Goal: Share content

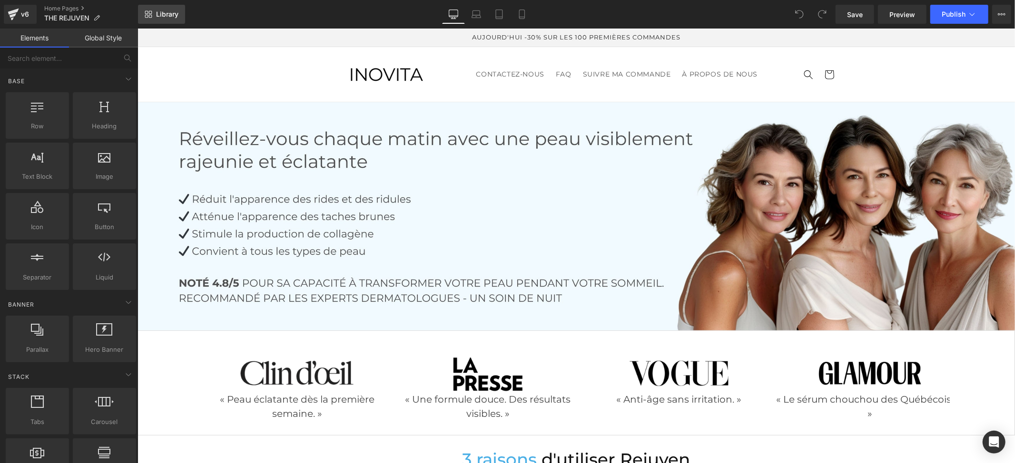
click at [170, 18] on span "Library" at bounding box center [167, 14] width 22 height 9
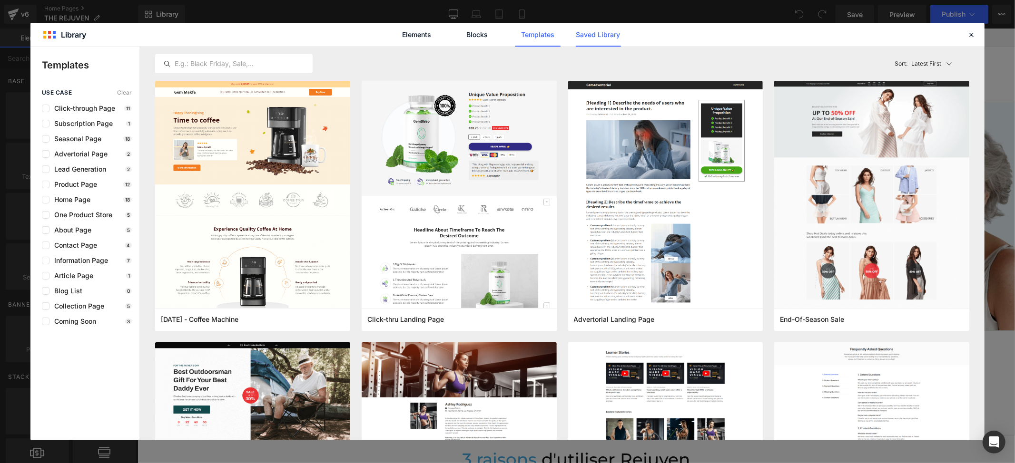
click at [592, 37] on link "Saved Library" at bounding box center [598, 35] width 45 height 24
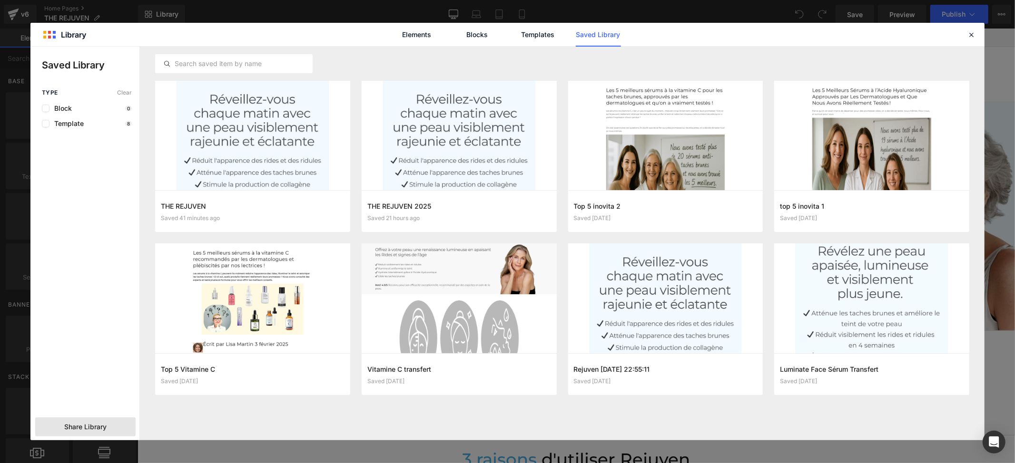
click at [118, 429] on div "Share Library" at bounding box center [85, 427] width 100 height 19
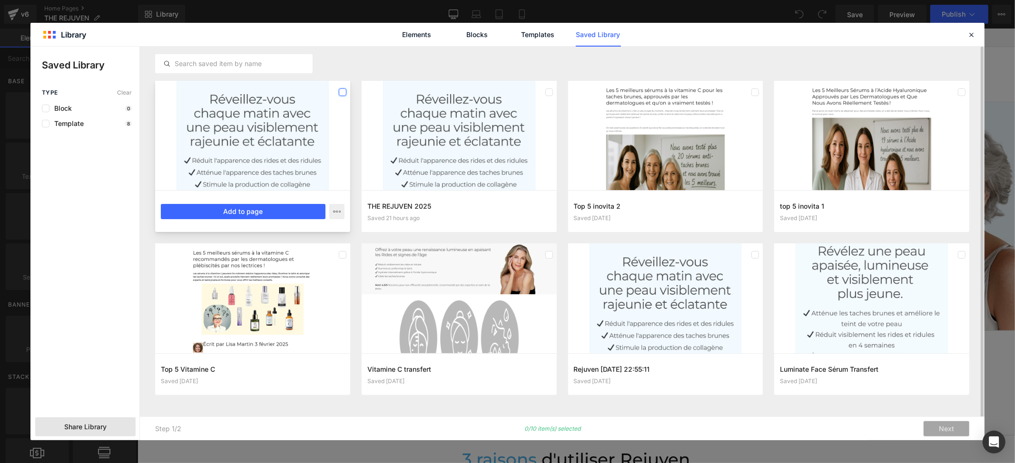
click at [339, 89] on label at bounding box center [343, 93] width 8 height 8
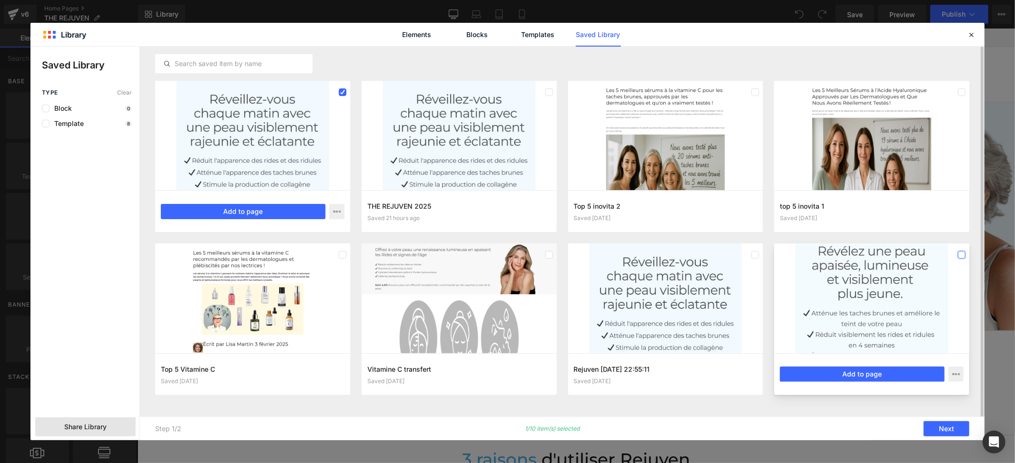
click at [962, 256] on label at bounding box center [962, 255] width 8 height 8
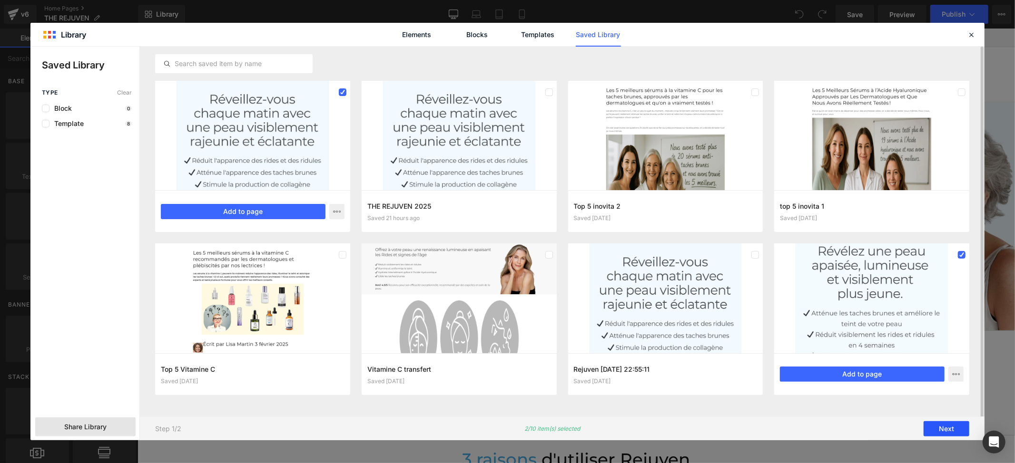
click at [945, 429] on button "Next" at bounding box center [947, 429] width 46 height 15
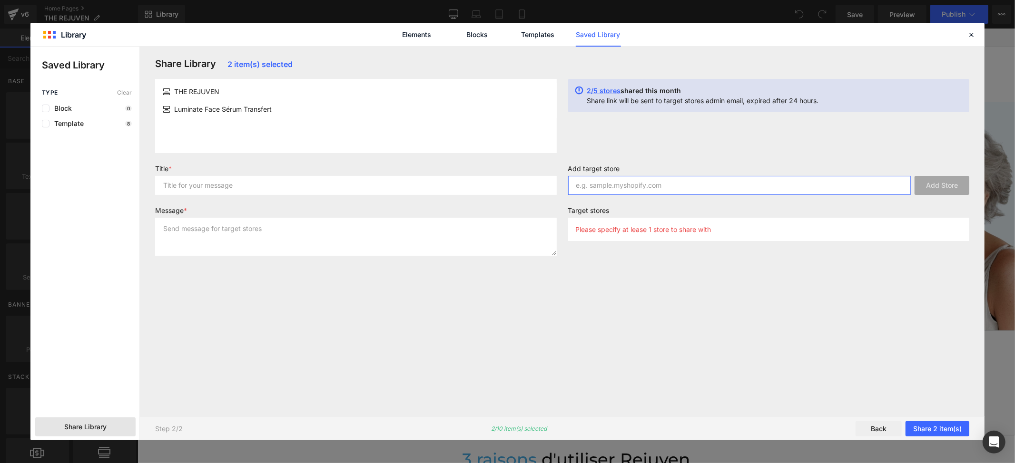
click at [631, 187] on input "text" at bounding box center [739, 185] width 343 height 19
paste input "b8pfya-cz"
type input "b8pfya-cz"
click at [949, 185] on button "Add Store" at bounding box center [942, 185] width 55 height 19
click at [631, 191] on input "text" at bounding box center [739, 185] width 343 height 19
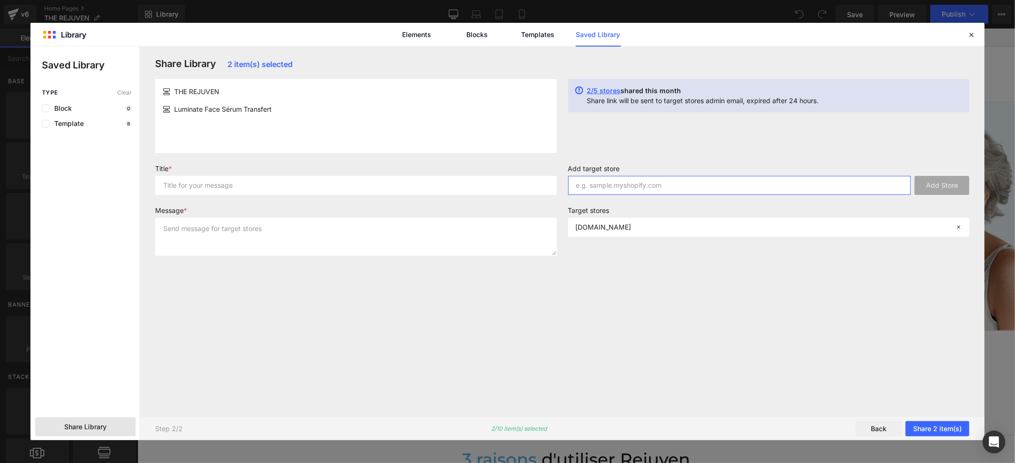
paste input "rvyqz0-8n"
type input "rvyqz0-8n"
click at [940, 185] on button "Add Store" at bounding box center [942, 185] width 55 height 19
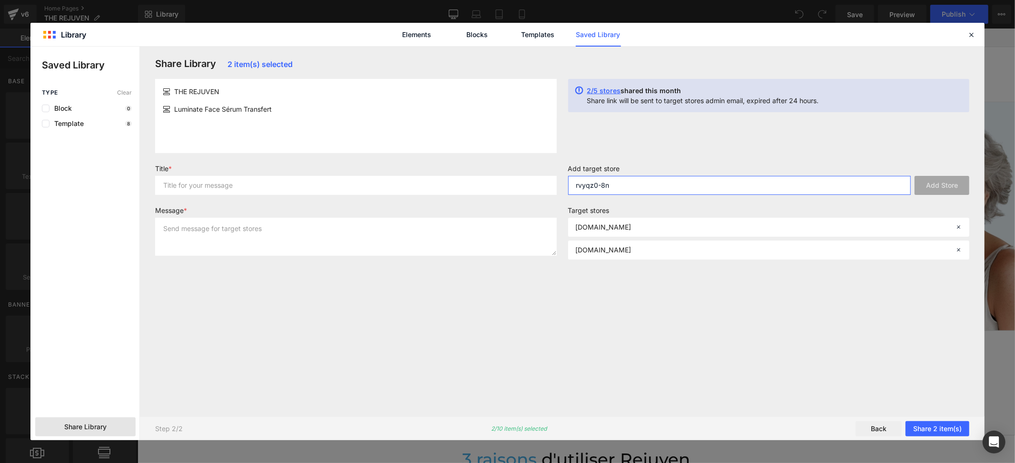
click at [653, 179] on input "rvyqz0-8n" at bounding box center [739, 185] width 343 height 19
paste input "ndcmvv-ux"
type input "ndcmvv-ux"
click at [948, 187] on button "Add Store" at bounding box center [942, 185] width 55 height 19
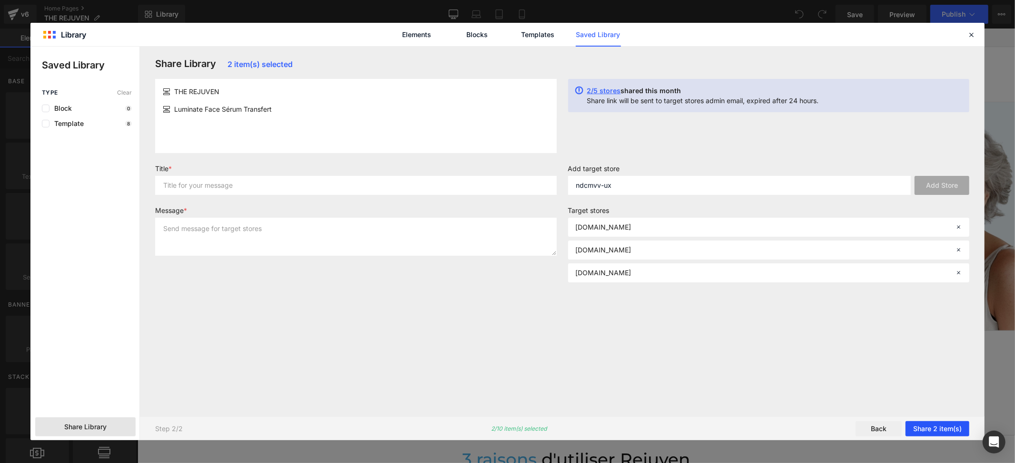
click at [940, 429] on button "Share 2 item(s)" at bounding box center [938, 429] width 64 height 15
click at [940, 427] on button "Share 2 item(s)" at bounding box center [938, 429] width 64 height 15
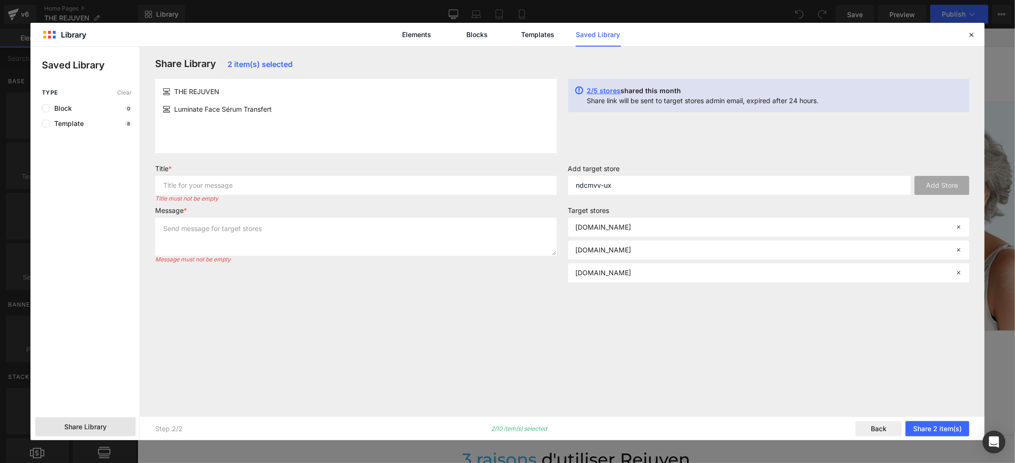
click at [234, 92] on div "THE REJUVEN" at bounding box center [356, 92] width 386 height 10
click at [229, 184] on input "text" at bounding box center [356, 185] width 402 height 19
drag, startPoint x: 229, startPoint y: 184, endPoint x: 148, endPoint y: 184, distance: 81.8
click at [148, 184] on div "Share Library 2 item(s) selected THE REJUVEN Luminate Face Sérum Transfert 2/5 …" at bounding box center [562, 244] width 845 height 394
type input "Inovita Transfert"
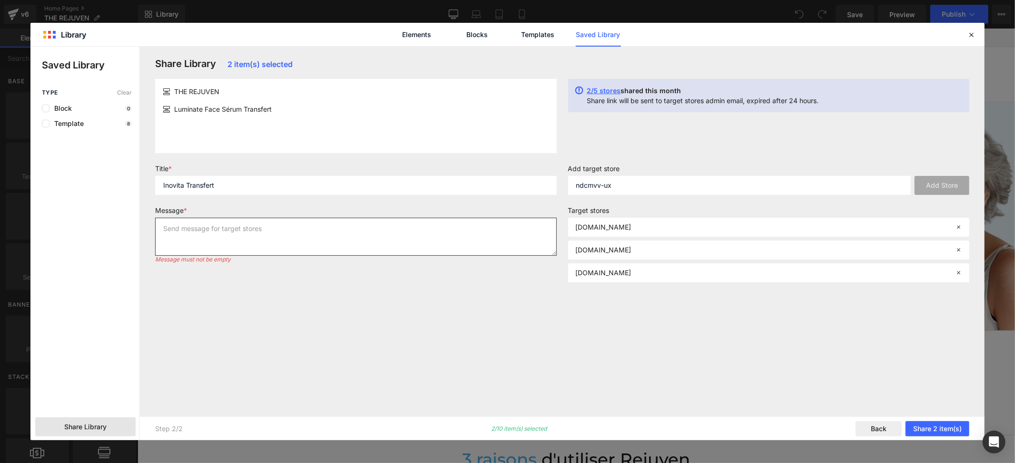
click at [208, 233] on textarea at bounding box center [356, 237] width 402 height 38
paste textarea "Inovita Transfert"
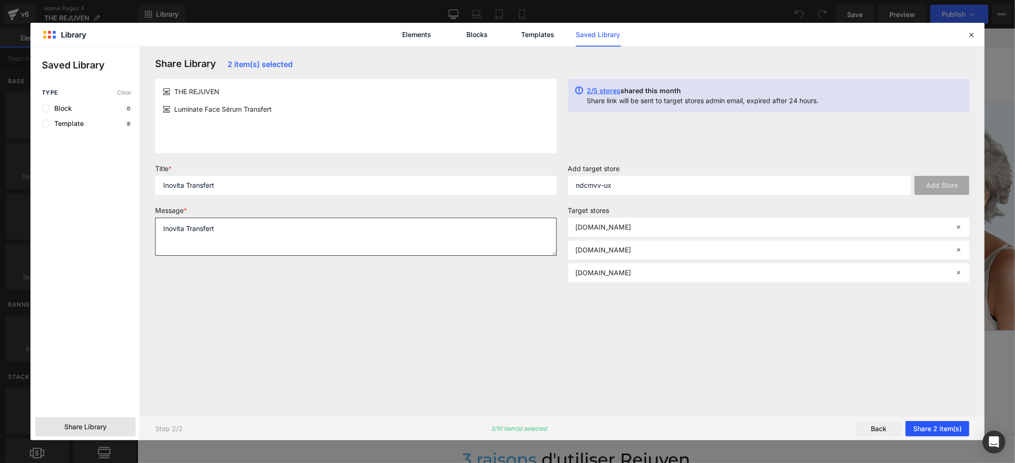
type textarea "Inovita Transfert"
click at [924, 431] on button "Share 2 item(s)" at bounding box center [938, 429] width 64 height 15
